Goal: Transaction & Acquisition: Subscribe to service/newsletter

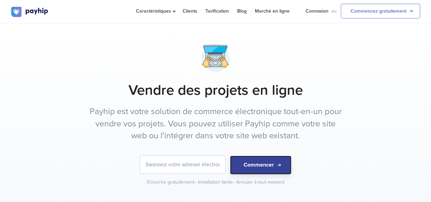
click at [278, 163] on button "Commencer" at bounding box center [260, 165] width 61 height 19
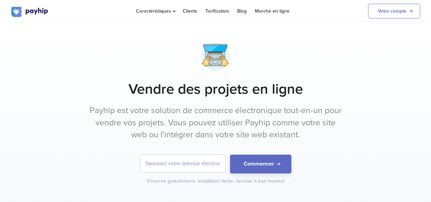
click at [193, 162] on input "email" at bounding box center [182, 164] width 85 height 18
click at [211, 166] on input "email" at bounding box center [182, 164] width 85 height 18
type input "[EMAIL_ADDRESS][DOMAIN_NAME]"
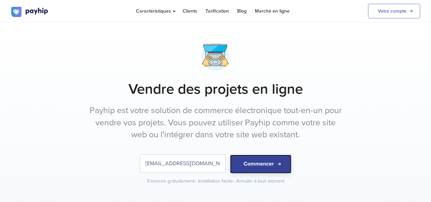
click at [254, 167] on button "Commencer" at bounding box center [260, 164] width 61 height 19
